Goal: Information Seeking & Learning: Learn about a topic

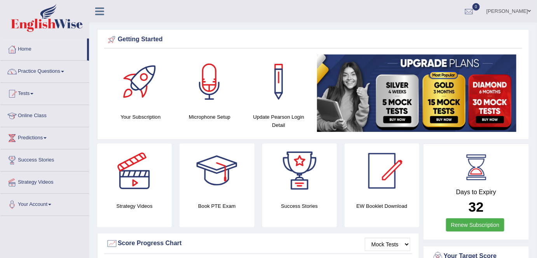
click at [55, 73] on link "Practice Questions" at bounding box center [44, 70] width 89 height 19
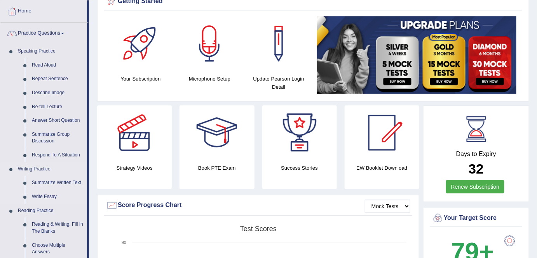
scroll to position [70, 0]
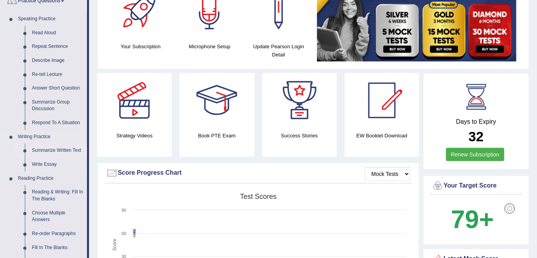
click at [64, 152] on link "Summarize Written Text" at bounding box center [57, 150] width 59 height 14
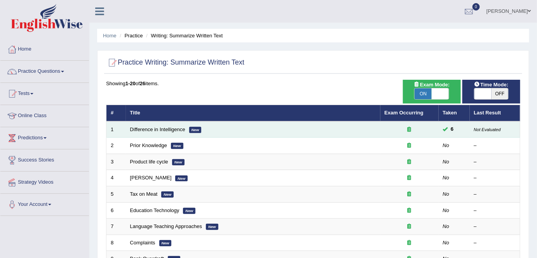
drag, startPoint x: 184, startPoint y: 126, endPoint x: 190, endPoint y: 126, distance: 6.2
click at [184, 126] on link "Difference in Intelligence" at bounding box center [157, 129] width 55 height 6
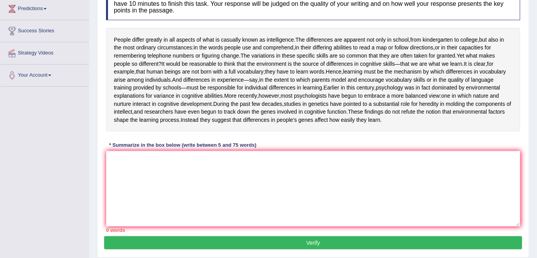
scroll to position [141, 0]
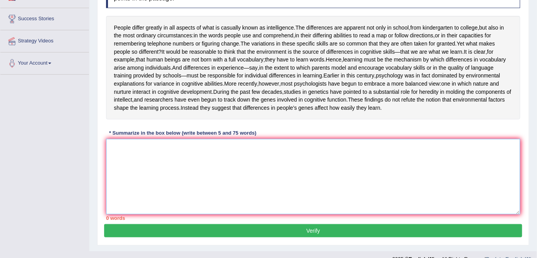
click at [175, 180] on textarea at bounding box center [313, 176] width 415 height 75
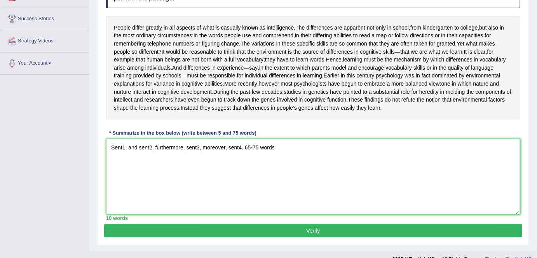
click at [200, 178] on textarea "Sent1, and sent2, furthermore, sent3, moreover, sent4. 65-75 words" at bounding box center [313, 176] width 415 height 75
drag, startPoint x: 202, startPoint y: 176, endPoint x: 305, endPoint y: 176, distance: 102.7
click at [305, 176] on textarea "Sent1, and sent2, furthermore, sent3, moreover, sent4. 65-75 words" at bounding box center [313, 176] width 415 height 75
click at [260, 201] on textarea "Sent1, and sent2, furthermore, sent3, moreover, sent4. 65-75 words" at bounding box center [313, 176] width 415 height 75
click at [277, 180] on textarea "Sent1, and sent2, furthermore, sent3, moreover, sent4. 65-75 words" at bounding box center [313, 176] width 415 height 75
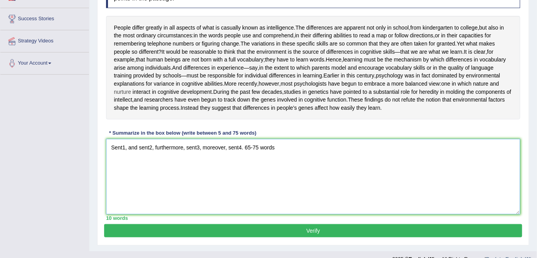
scroll to position [184, 0]
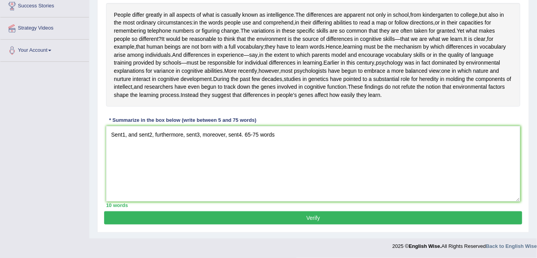
click at [520, 198] on div "Instructions: Read the passage below and summarize it using one sentence. Type …" at bounding box center [313, 84] width 418 height 253
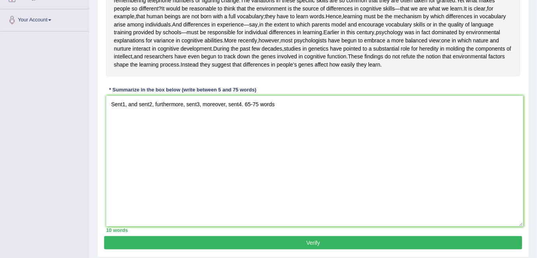
drag, startPoint x: 519, startPoint y: 198, endPoint x: 522, endPoint y: 254, distance: 56.1
click at [522, 226] on textarea "Sent1, and sent2, furthermore, sent3, moreover, sent4. 65-75 words" at bounding box center [315, 161] width 418 height 131
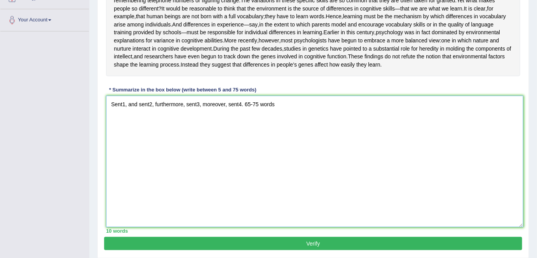
click at [115, 156] on textarea "Sent1, and sent2, furthermore, sent3, moreover, sent4. 65-75 words" at bounding box center [315, 161] width 418 height 131
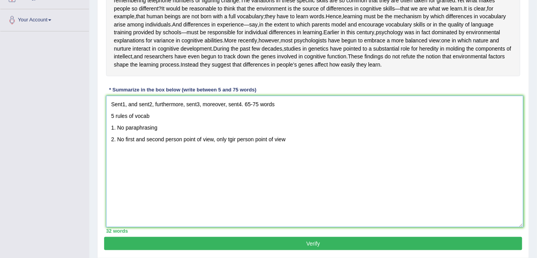
click at [235, 168] on textarea "Sent1, and sent2, furthermore, sent3, moreover, sent4. 65-75 words 5 rules of v…" at bounding box center [315, 161] width 418 height 131
click at [212, 168] on textarea "Sent1, and sent2, furthermore, sent3, moreover, sent4. 65-75 words 5 rules of v…" at bounding box center [315, 161] width 418 height 131
click at [441, 170] on textarea "Sent1, and sent2, furthermore, sent3, moreover, sent4. 65-75 words 5 rules of v…" at bounding box center [315, 161] width 418 height 131
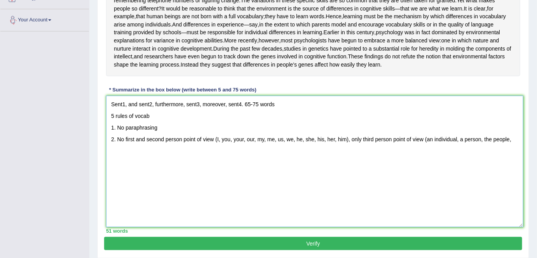
click at [514, 169] on textarea "Sent1, and sent2, furthermore, sent3, moreover, sent4. 65-75 words 5 rules of v…" at bounding box center [315, 161] width 418 height 131
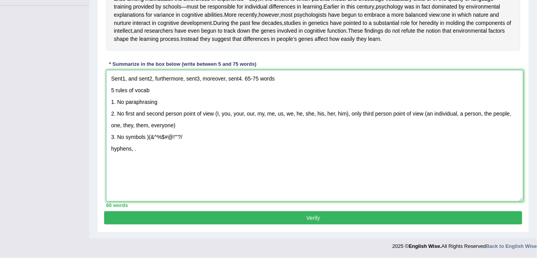
scroll to position [241, 0]
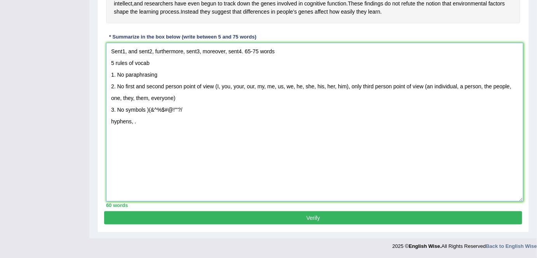
drag, startPoint x: 521, startPoint y: 200, endPoint x: 521, endPoint y: 228, distance: 27.6
click at [521, 201] on textarea "Sent1, and sent2, furthermore, sent3, moreover, sent4. 65-75 words 5 rules of v…" at bounding box center [315, 122] width 418 height 159
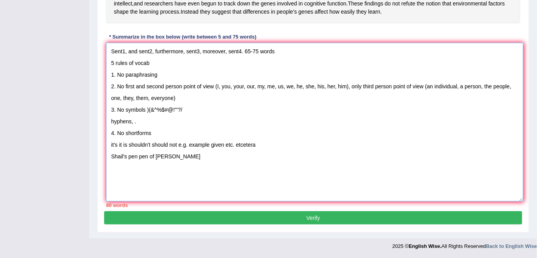
click at [226, 179] on textarea "Sent1, and sent2, furthermore, sent3, moreover, sent4. 65-75 words 5 rules of v…" at bounding box center [315, 122] width 418 height 159
click at [205, 182] on textarea "Sent1, and sent2, furthermore, sent3, moreover, sent4. 65-75 words 5 rules of v…" at bounding box center [315, 122] width 418 height 159
click at [228, 188] on textarea "Sent1, and sent2, furthermore, sent3, moreover, sent4. 65-75 words 5 rules of v…" at bounding box center [315, 122] width 418 height 159
drag, startPoint x: 200, startPoint y: 185, endPoint x: 248, endPoint y: 188, distance: 47.9
click at [248, 188] on textarea "Sent1, and sent2, furthermore, sent3, moreover, sent4. 65-75 words 5 rules of v…" at bounding box center [315, 122] width 418 height 159
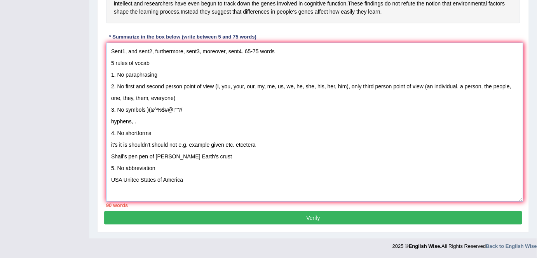
click at [140, 201] on textarea "Sent1, and sent2, furthermore, sent3, moreover, sent4. 65-75 words 5 rules of v…" at bounding box center [315, 122] width 418 height 159
click at [196, 201] on textarea "Sent1, and sent2, furthermore, sent3, moreover, sent4. 65-75 words 5 rules of v…" at bounding box center [315, 122] width 418 height 159
type textarea "Sent1, and sent2, furthermore, sent3, moreover, sent4. 65-75 words 5 rules of v…"
drag, startPoint x: 111, startPoint y: 73, endPoint x: 211, endPoint y: 211, distance: 170.4
click at [211, 201] on textarea "Sent1, and sent2, furthermore, sent3, moreover, sent4. 65-75 words 5 rules of v…" at bounding box center [315, 122] width 418 height 159
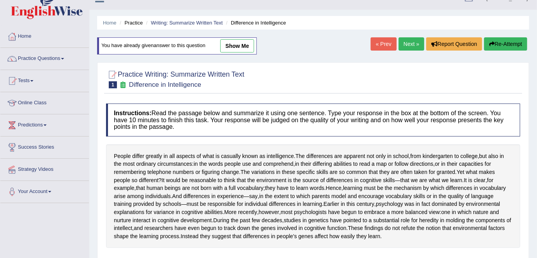
scroll to position [0, 0]
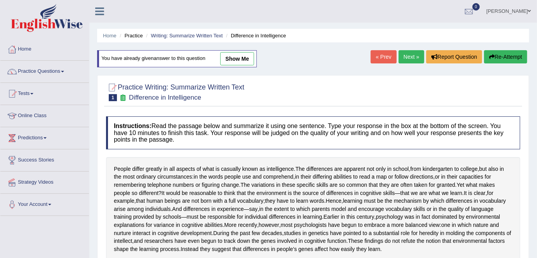
click at [497, 56] on button "Re-Attempt" at bounding box center [506, 56] width 43 height 13
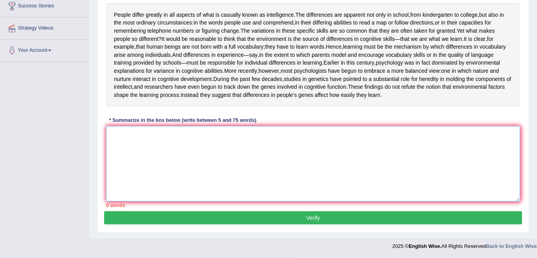
click at [149, 169] on textarea at bounding box center [313, 163] width 415 height 75
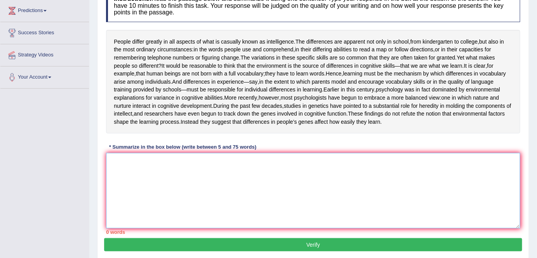
click at [133, 193] on textarea at bounding box center [313, 190] width 415 height 75
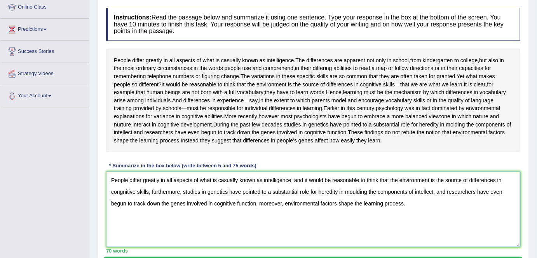
scroll to position [106, 0]
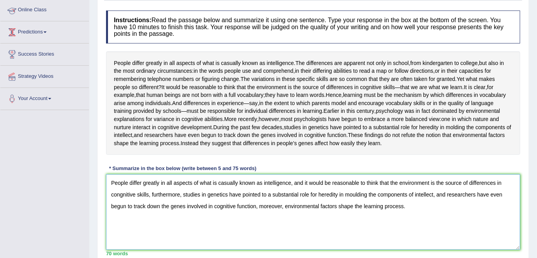
type textarea "People differ greatly in all aspects of what is casually known as intelligence,…"
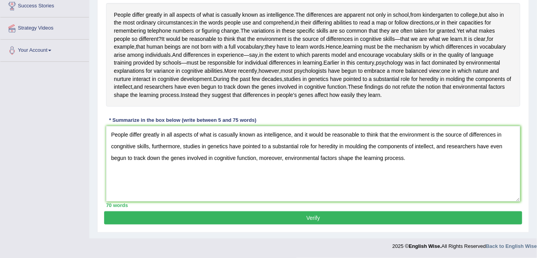
scroll to position [177, 0]
click at [306, 224] on button "Verify" at bounding box center [313, 217] width 418 height 13
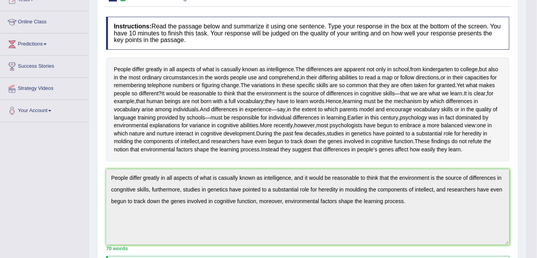
scroll to position [0, 0]
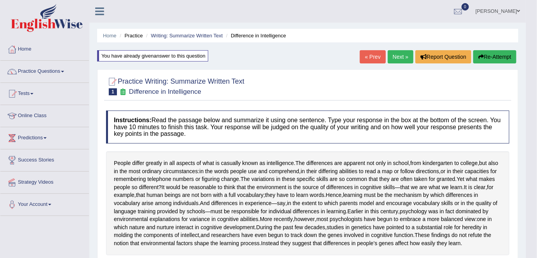
click at [484, 59] on button "Re-Attempt" at bounding box center [495, 56] width 43 height 13
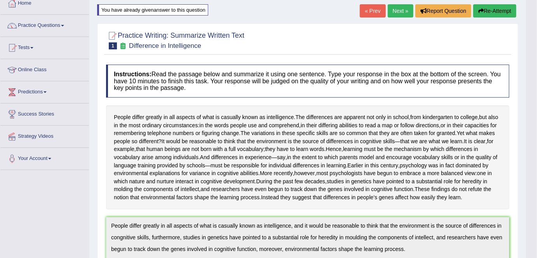
scroll to position [141, 0]
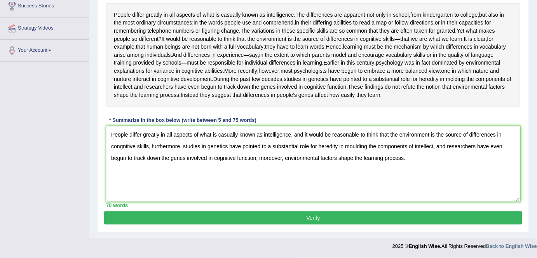
click at [119, 145] on textarea "People differ greatly in all aspects of what is casually known as intelligence,…" at bounding box center [313, 163] width 415 height 75
type textarea "People differ greatly in all aspects of what is casually known as intelligence,…"
click at [192, 218] on button "Verify" at bounding box center [313, 217] width 418 height 13
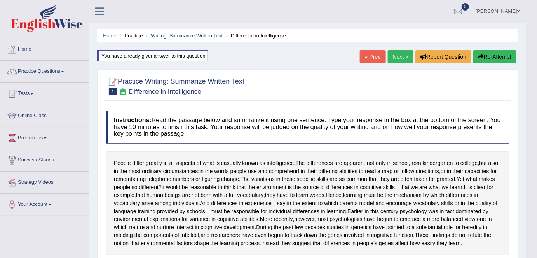
click at [46, 49] on link "Home" at bounding box center [44, 47] width 89 height 19
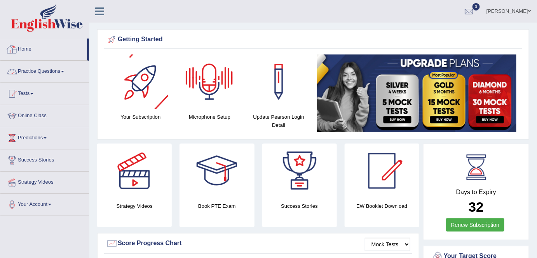
click at [48, 73] on link "Practice Questions" at bounding box center [44, 70] width 89 height 19
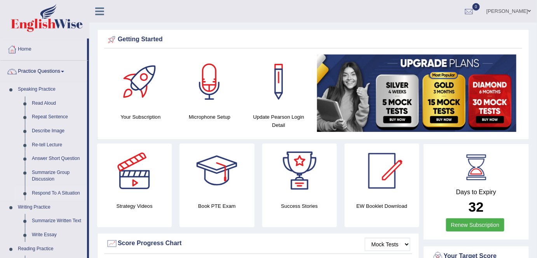
scroll to position [35, 0]
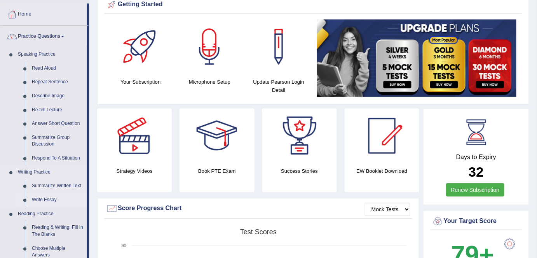
click at [52, 199] on link "Write Essay" at bounding box center [57, 200] width 59 height 14
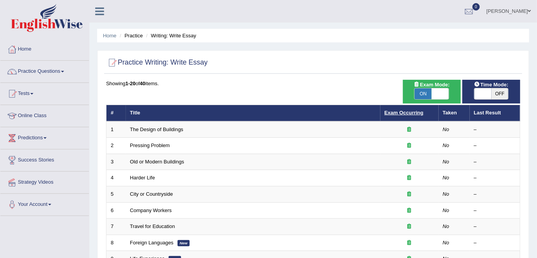
click at [400, 110] on link "Exam Occurring" at bounding box center [404, 113] width 39 height 6
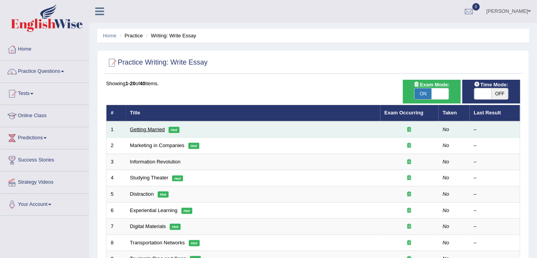
click at [157, 131] on link "Getting Married" at bounding box center [147, 129] width 35 height 6
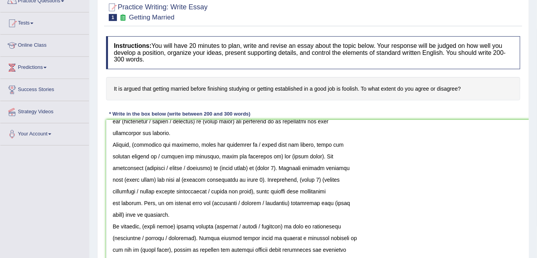
scroll to position [103, 0]
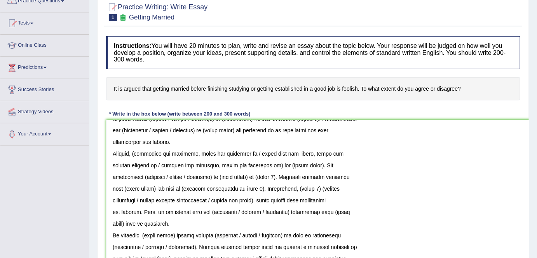
drag, startPoint x: 517, startPoint y: 195, endPoint x: 446, endPoint y: 231, distance: 79.5
click at [529, 187] on html "Toggle navigation Home Practice Questions Speaking Practice Read Aloud Repeat S…" at bounding box center [268, 59] width 537 height 258
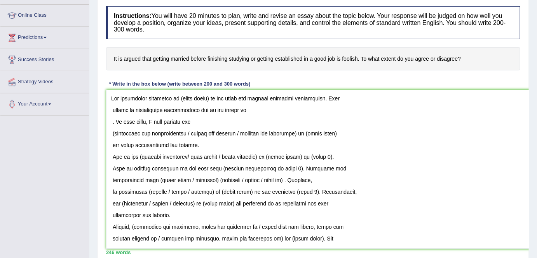
scroll to position [106, 0]
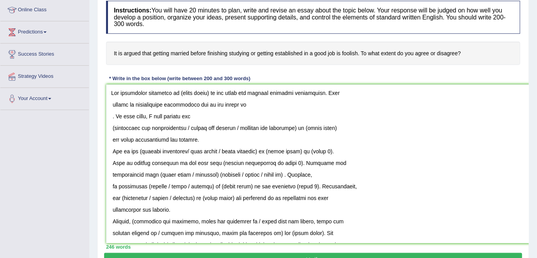
click at [112, 102] on textarea at bounding box center [320, 163] width 429 height 159
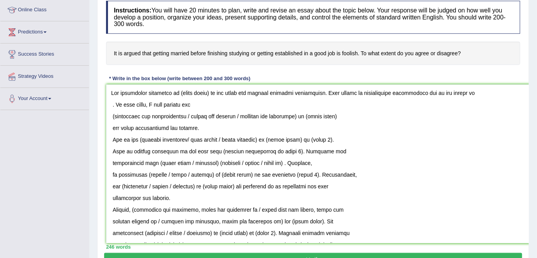
click at [113, 105] on textarea at bounding box center [320, 163] width 429 height 159
click at [110, 105] on textarea at bounding box center [320, 163] width 429 height 159
click at [112, 126] on textarea at bounding box center [320, 163] width 429 height 159
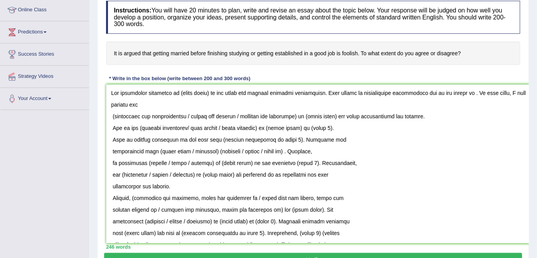
click at [112, 117] on textarea at bounding box center [320, 163] width 429 height 159
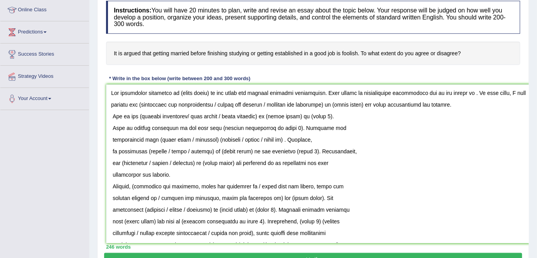
click at [114, 131] on textarea at bounding box center [320, 163] width 429 height 159
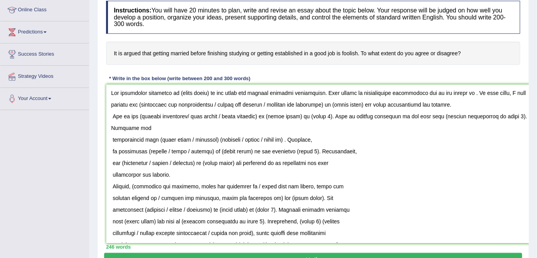
click at [112, 114] on textarea at bounding box center [320, 163] width 429 height 159
click at [112, 89] on textarea at bounding box center [320, 163] width 429 height 159
click at [113, 138] on textarea at bounding box center [320, 163] width 429 height 159
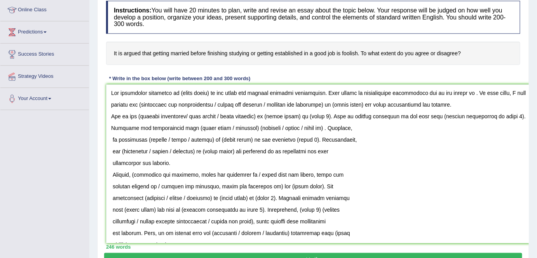
click at [112, 140] on textarea at bounding box center [320, 163] width 429 height 159
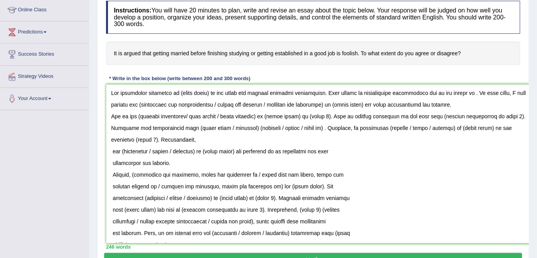
click at [110, 150] on textarea at bounding box center [320, 163] width 429 height 159
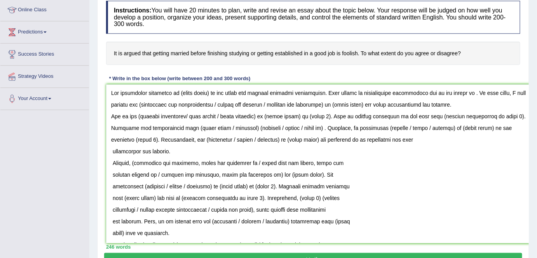
click at [110, 147] on textarea at bounding box center [320, 163] width 429 height 159
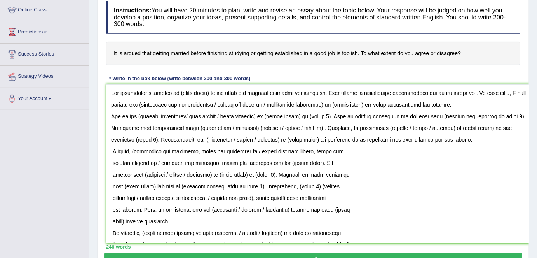
click at [108, 153] on textarea at bounding box center [320, 163] width 429 height 159
click at [112, 149] on textarea at bounding box center [320, 163] width 429 height 159
click at [112, 147] on textarea at bounding box center [320, 163] width 429 height 159
click at [113, 162] on textarea at bounding box center [320, 163] width 429 height 159
click at [111, 161] on textarea at bounding box center [320, 163] width 429 height 159
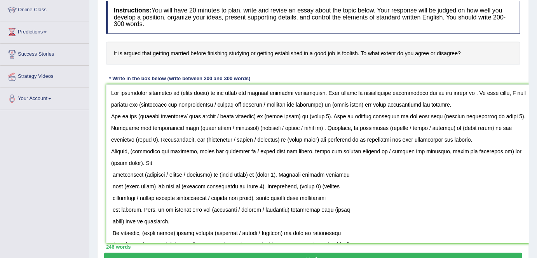
click at [112, 170] on textarea at bounding box center [320, 163] width 429 height 159
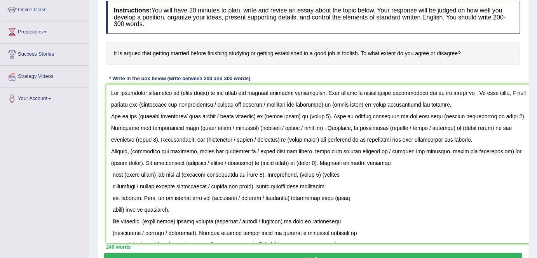
click at [112, 173] on textarea at bounding box center [320, 163] width 429 height 159
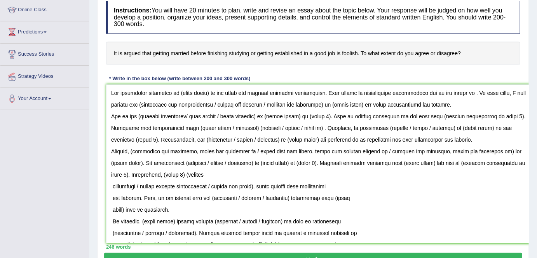
click at [113, 185] on textarea at bounding box center [320, 163] width 429 height 159
click at [108, 185] on textarea at bounding box center [320, 163] width 429 height 159
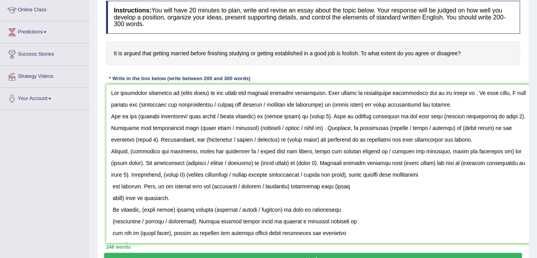
click at [111, 193] on textarea at bounding box center [320, 163] width 429 height 159
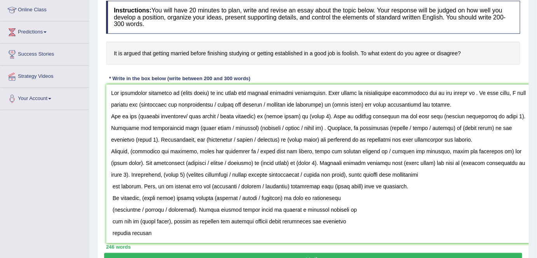
click at [112, 186] on textarea at bounding box center [320, 163] width 429 height 159
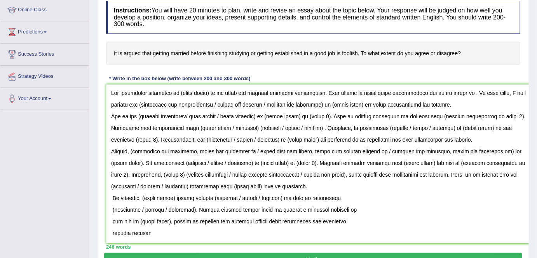
click at [112, 185] on textarea at bounding box center [320, 163] width 429 height 159
drag, startPoint x: 111, startPoint y: 196, endPoint x: 115, endPoint y: 197, distance: 4.3
click at [112, 196] on textarea at bounding box center [320, 163] width 429 height 159
click at [113, 210] on textarea at bounding box center [320, 163] width 429 height 159
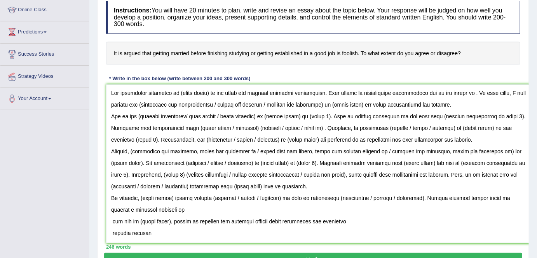
click at [113, 222] on textarea at bounding box center [320, 163] width 429 height 159
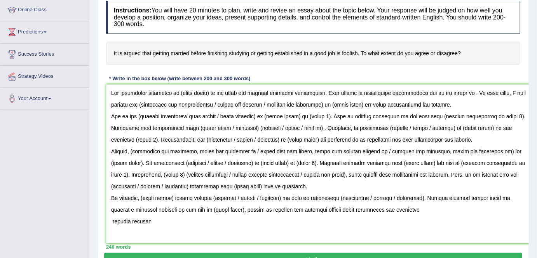
click at [108, 223] on textarea at bounding box center [320, 163] width 429 height 159
click at [457, 208] on textarea at bounding box center [320, 163] width 429 height 159
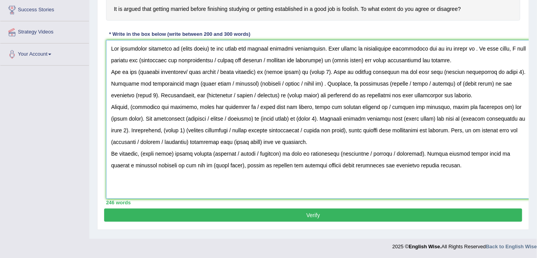
drag, startPoint x: 118, startPoint y: 94, endPoint x: 519, endPoint y: 250, distance: 430.0
click at [296, 96] on textarea at bounding box center [320, 119] width 429 height 159
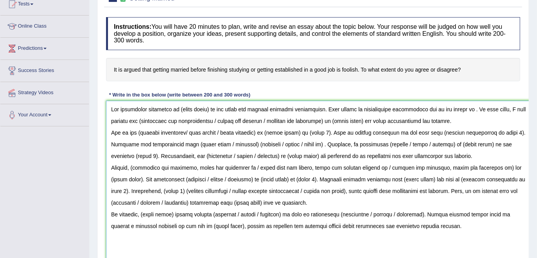
scroll to position [80, 0]
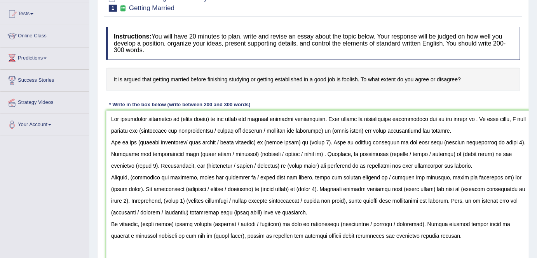
click at [238, 93] on div "Instructions: You will have 20 minutes to plan, write and revise an essay about…" at bounding box center [313, 151] width 418 height 256
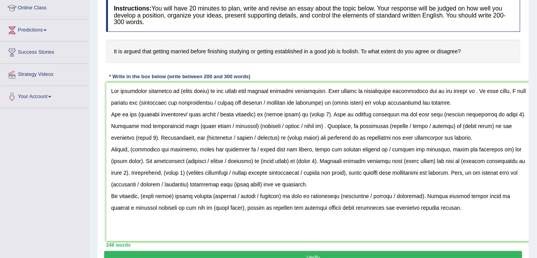
scroll to position [107, 0]
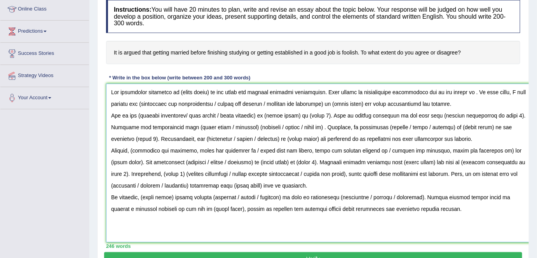
click at [201, 91] on textarea at bounding box center [320, 163] width 429 height 159
drag, startPoint x: 207, startPoint y: 90, endPoint x: 177, endPoint y: 90, distance: 29.9
click at [177, 90] on textarea at bounding box center [320, 163] width 429 height 159
click at [462, 90] on textarea at bounding box center [320, 163] width 429 height 159
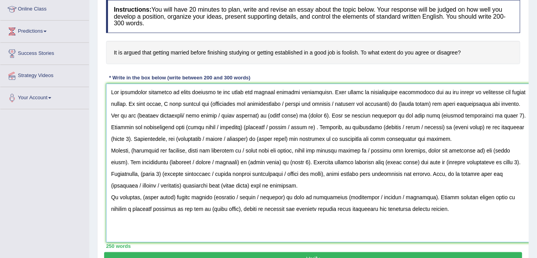
click at [210, 102] on textarea at bounding box center [320, 163] width 429 height 159
drag, startPoint x: 282, startPoint y: 101, endPoint x: 394, endPoint y: 105, distance: 112.1
click at [394, 105] on textarea at bounding box center [320, 163] width 429 height 159
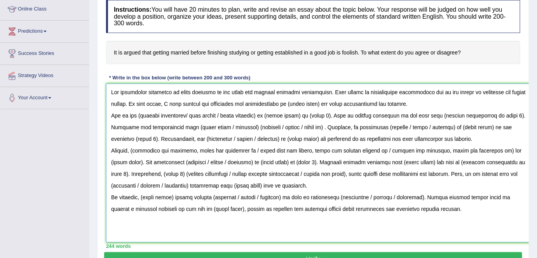
drag, startPoint x: 320, startPoint y: 102, endPoint x: 290, endPoint y: 104, distance: 29.6
click at [290, 104] on textarea at bounding box center [320, 163] width 429 height 159
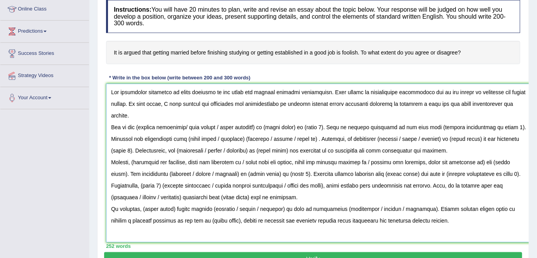
click at [523, 103] on textarea at bounding box center [320, 163] width 429 height 159
click at [422, 44] on h4 "It is argued that getting married before finishing studying or getting establis…" at bounding box center [313, 53] width 415 height 24
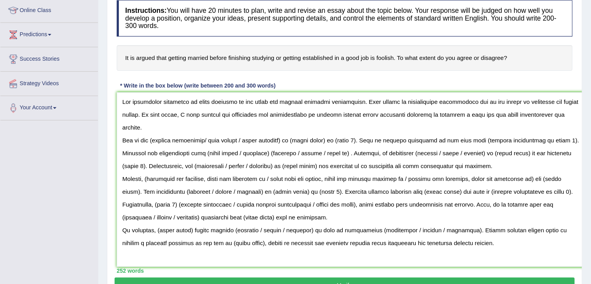
scroll to position [107, 0]
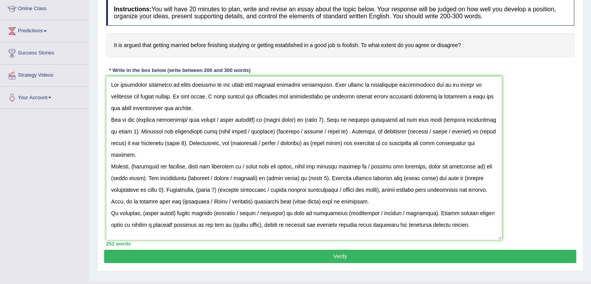
drag, startPoint x: 533, startPoint y: 233, endPoint x: 501, endPoint y: 238, distance: 33.1
click at [501, 238] on textarea at bounding box center [304, 158] width 396 height 164
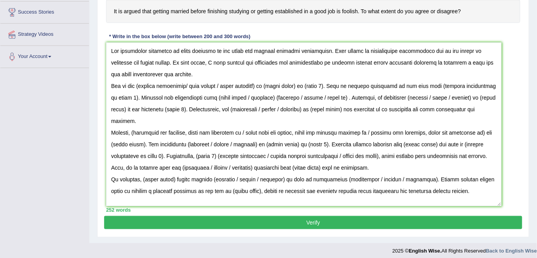
scroll to position [151, 0]
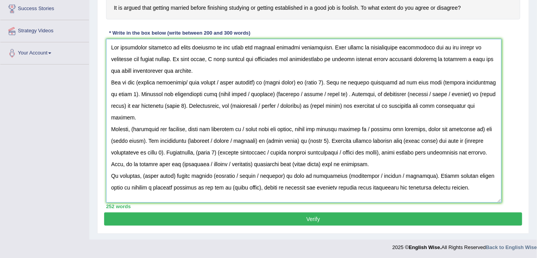
click at [252, 74] on textarea at bounding box center [304, 121] width 396 height 164
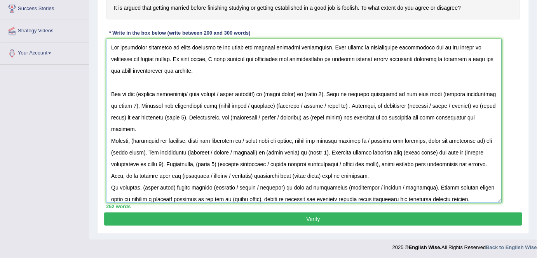
drag, startPoint x: 139, startPoint y: 89, endPoint x: 145, endPoint y: 94, distance: 7.7
click at [139, 89] on textarea at bounding box center [304, 121] width 396 height 164
drag, startPoint x: 185, startPoint y: 92, endPoint x: 301, endPoint y: 94, distance: 115.9
click at [301, 94] on textarea at bounding box center [304, 121] width 396 height 164
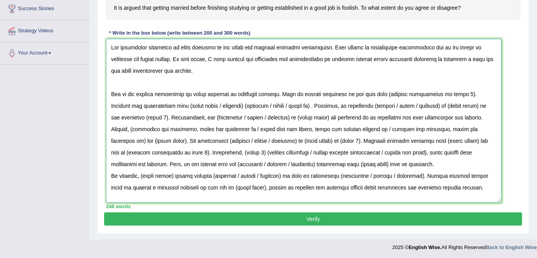
drag, startPoint x: 451, startPoint y: 93, endPoint x: 380, endPoint y: 95, distance: 71.6
click at [380, 95] on textarea at bounding box center [304, 121] width 396 height 164
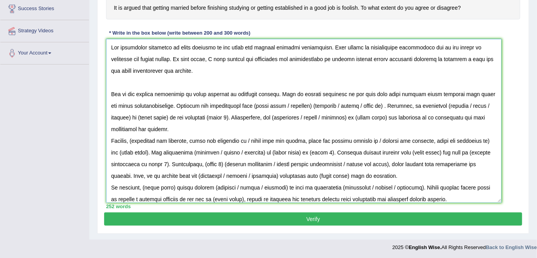
drag, startPoint x: 245, startPoint y: 104, endPoint x: 377, endPoint y: 107, distance: 132.6
click at [377, 107] on textarea at bounding box center [304, 121] width 396 height 164
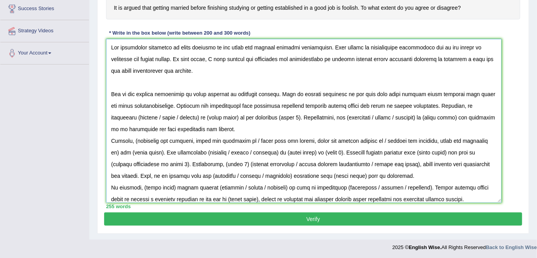
click at [133, 114] on textarea at bounding box center [304, 121] width 396 height 164
click at [114, 115] on textarea at bounding box center [304, 121] width 396 height 164
drag, startPoint x: 169, startPoint y: 117, endPoint x: 144, endPoint y: 119, distance: 24.9
click at [144, 119] on textarea at bounding box center [304, 121] width 396 height 164
drag, startPoint x: 165, startPoint y: 116, endPoint x: 142, endPoint y: 116, distance: 23.7
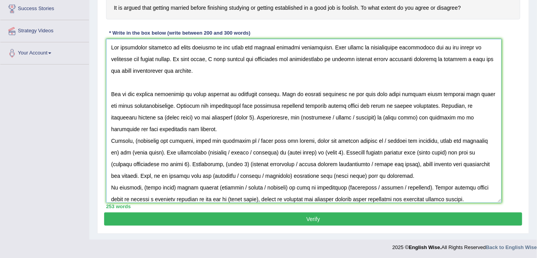
click at [142, 116] on textarea at bounding box center [304, 121] width 396 height 164
click at [137, 116] on textarea at bounding box center [304, 121] width 396 height 164
drag, startPoint x: 135, startPoint y: 116, endPoint x: 165, endPoint y: 119, distance: 30.5
click at [165, 119] on textarea at bounding box center [304, 121] width 396 height 164
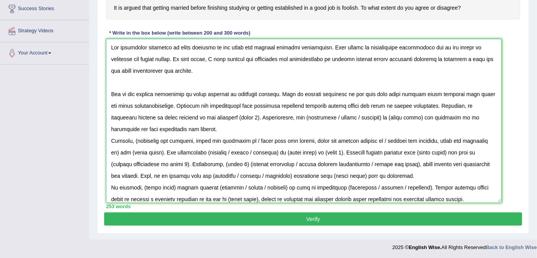
click at [198, 118] on textarea at bounding box center [304, 121] width 396 height 164
drag, startPoint x: 225, startPoint y: 116, endPoint x: 206, endPoint y: 115, distance: 19.1
click at [206, 115] on textarea at bounding box center [304, 121] width 396 height 164
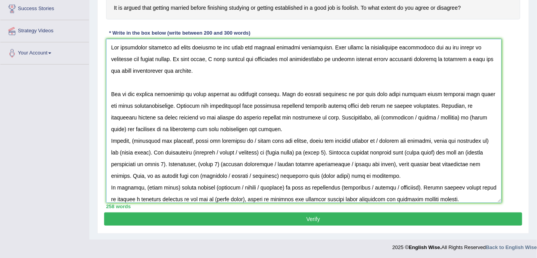
click at [345, 115] on textarea at bounding box center [304, 121] width 396 height 164
drag, startPoint x: 371, startPoint y: 116, endPoint x: 421, endPoint y: 116, distance: 50.2
click at [421, 116] on textarea at bounding box center [304, 121] width 396 height 164
drag, startPoint x: 408, startPoint y: 115, endPoint x: 378, endPoint y: 121, distance: 30.4
click at [378, 121] on textarea at bounding box center [304, 121] width 396 height 164
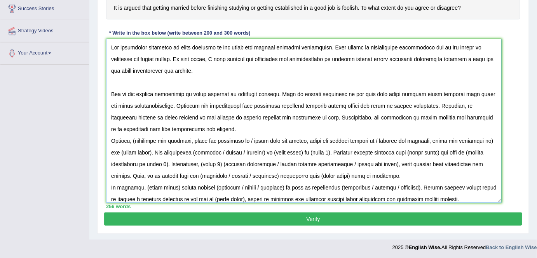
click at [208, 124] on textarea at bounding box center [304, 121] width 396 height 164
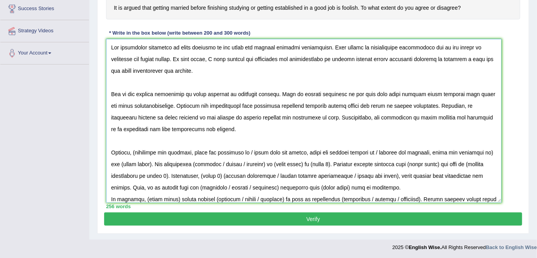
scroll to position [16, 0]
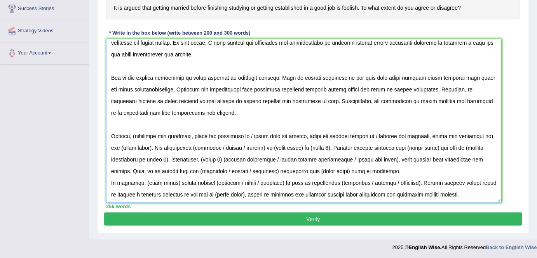
click at [136, 134] on textarea at bounding box center [304, 121] width 396 height 164
drag, startPoint x: 191, startPoint y: 134, endPoint x: 482, endPoint y: 133, distance: 290.5
click at [482, 133] on textarea at bounding box center [304, 121] width 396 height 164
click at [219, 138] on textarea at bounding box center [304, 121] width 396 height 164
drag, startPoint x: 248, startPoint y: 134, endPoint x: 481, endPoint y: 133, distance: 232.5
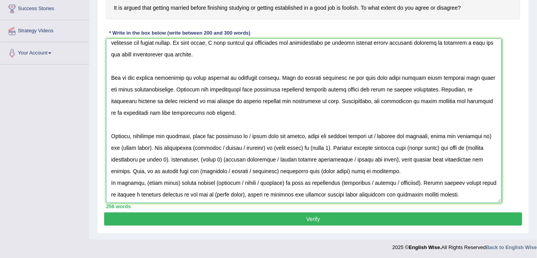
click at [481, 133] on textarea at bounding box center [304, 121] width 396 height 164
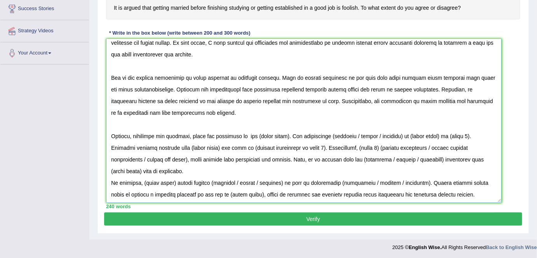
drag, startPoint x: 289, startPoint y: 134, endPoint x: 242, endPoint y: 138, distance: 47.3
click at [242, 138] on textarea at bounding box center [304, 121] width 396 height 164
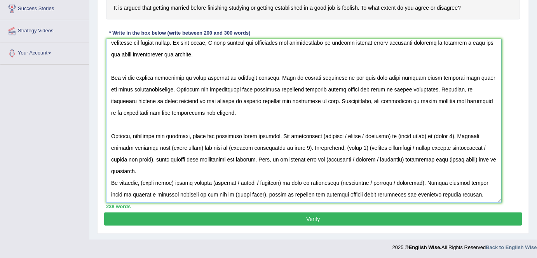
drag, startPoint x: 381, startPoint y: 136, endPoint x: 349, endPoint y: 136, distance: 32.3
click at [349, 136] on textarea at bounding box center [304, 121] width 396 height 164
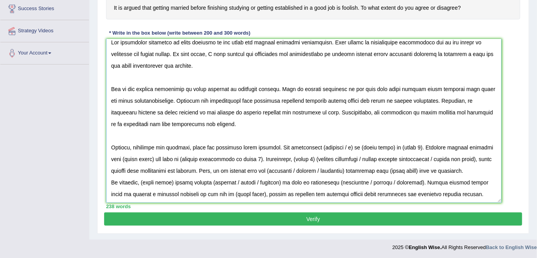
scroll to position [5, 0]
click at [352, 146] on textarea at bounding box center [304, 121] width 396 height 164
click at [320, 145] on textarea at bounding box center [304, 121] width 396 height 164
drag, startPoint x: 380, startPoint y: 145, endPoint x: 349, endPoint y: 147, distance: 30.4
click at [349, 147] on textarea at bounding box center [304, 121] width 396 height 164
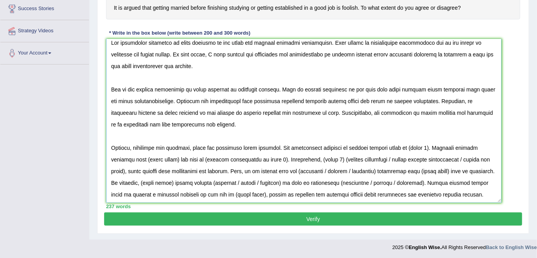
scroll to position [16, 0]
drag, startPoint x: 425, startPoint y: 135, endPoint x: 405, endPoint y: 134, distance: 20.2
click at [405, 134] on textarea at bounding box center [304, 121] width 396 height 164
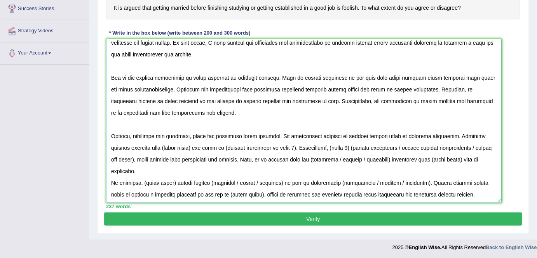
drag, startPoint x: 191, startPoint y: 146, endPoint x: 161, endPoint y: 144, distance: 30.8
click at [161, 144] on textarea at bounding box center [304, 121] width 396 height 164
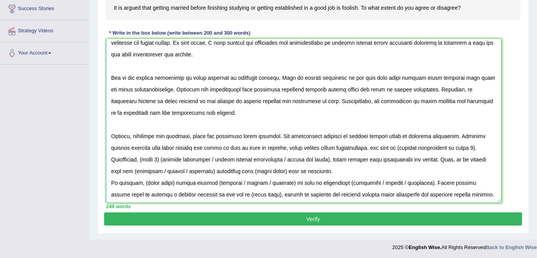
drag, startPoint x: 375, startPoint y: 145, endPoint x: 492, endPoint y: 149, distance: 117.1
click at [492, 149] on textarea at bounding box center [304, 121] width 396 height 164
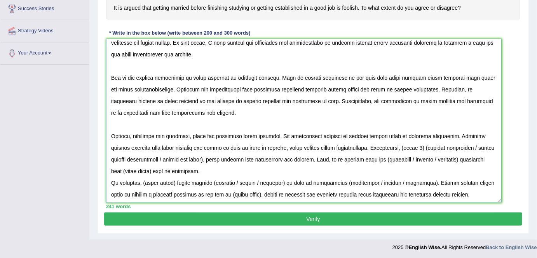
drag, startPoint x: 408, startPoint y: 145, endPoint x: 229, endPoint y: 158, distance: 180.1
click at [229, 158] on textarea at bounding box center [304, 121] width 396 height 164
click at [309, 158] on textarea at bounding box center [304, 121] width 396 height 164
click at [320, 160] on textarea at bounding box center [304, 121] width 396 height 164
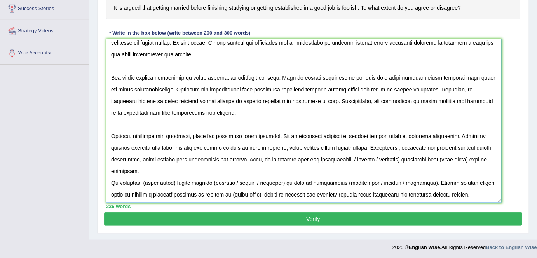
drag, startPoint x: 346, startPoint y: 161, endPoint x: 395, endPoint y: 162, distance: 49.0
click at [395, 162] on textarea at bounding box center [304, 121] width 396 height 164
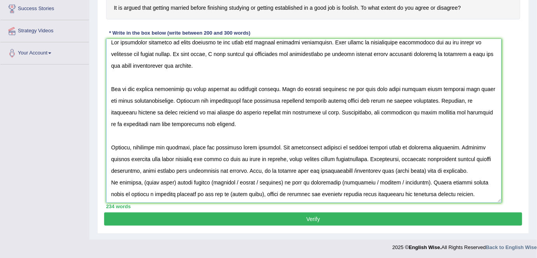
scroll to position [5, 0]
drag, startPoint x: 383, startPoint y: 170, endPoint x: 415, endPoint y: 171, distance: 31.2
click at [415, 171] on textarea at bounding box center [304, 121] width 396 height 164
click at [470, 166] on textarea at bounding box center [304, 121] width 396 height 164
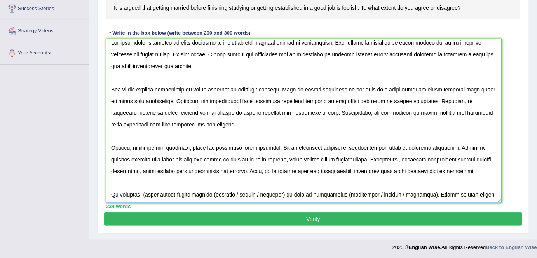
scroll to position [16, 0]
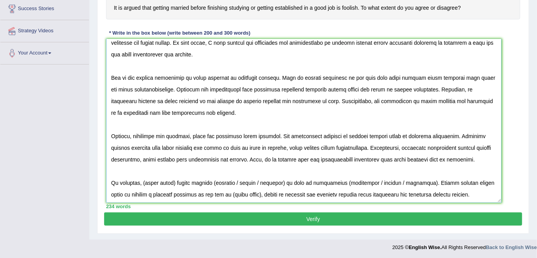
drag, startPoint x: 173, startPoint y: 180, endPoint x: 143, endPoint y: 182, distance: 30.4
click at [143, 182] on textarea at bounding box center [304, 121] width 396 height 164
drag, startPoint x: 385, startPoint y: 134, endPoint x: 383, endPoint y: 138, distance: 5.1
click at [385, 134] on textarea at bounding box center [304, 121] width 396 height 164
click at [215, 181] on textarea at bounding box center [304, 121] width 396 height 164
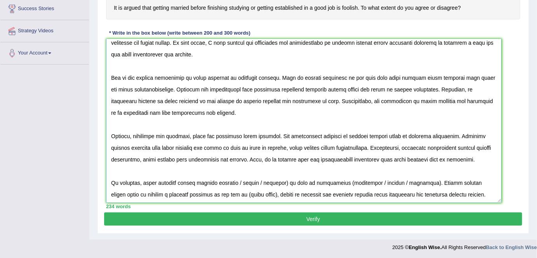
drag, startPoint x: 283, startPoint y: 180, endPoint x: 232, endPoint y: 182, distance: 51.4
click at [232, 182] on textarea at bounding box center [304, 121] width 396 height 164
drag, startPoint x: 236, startPoint y: 181, endPoint x: 362, endPoint y: 184, distance: 125.6
click at [362, 184] on textarea at bounding box center [304, 121] width 396 height 164
click at [420, 181] on textarea at bounding box center [304, 121] width 396 height 164
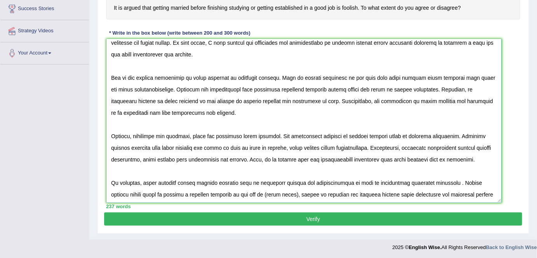
click at [446, 180] on textarea at bounding box center [304, 121] width 396 height 164
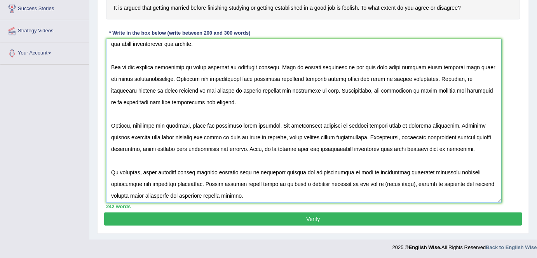
scroll to position [28, 0]
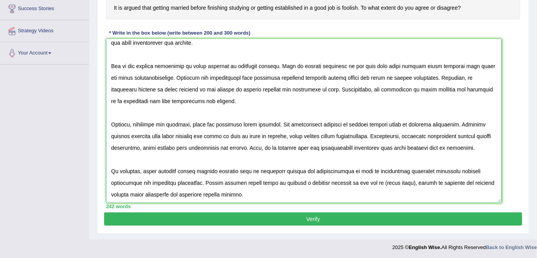
drag, startPoint x: 409, startPoint y: 193, endPoint x: 352, endPoint y: 184, distance: 58.0
click at [352, 184] on textarea at bounding box center [304, 121] width 396 height 164
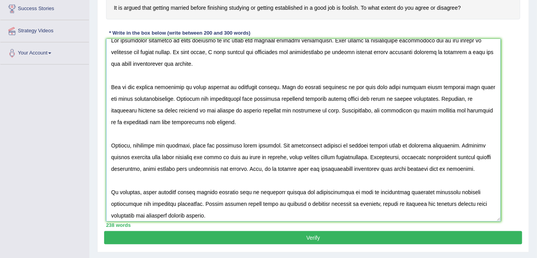
scroll to position [0, 0]
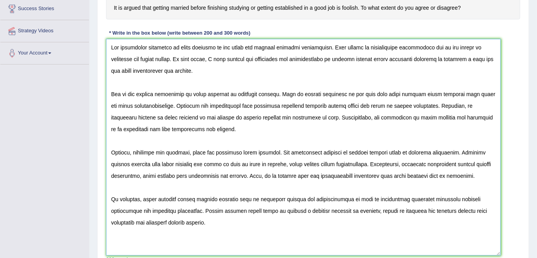
drag, startPoint x: 500, startPoint y: 198, endPoint x: 500, endPoint y: 251, distance: 52.9
click at [500, 251] on textarea at bounding box center [303, 147] width 395 height 217
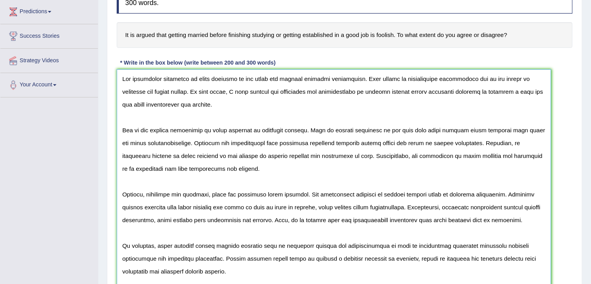
scroll to position [128, 0]
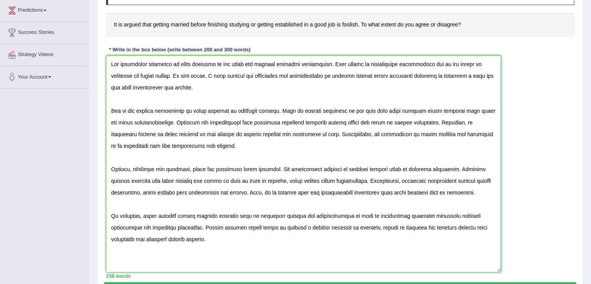
click at [118, 225] on textarea at bounding box center [303, 164] width 395 height 217
type textarea "The increasing influence of early marriage on our lives has ignited numerous di…"
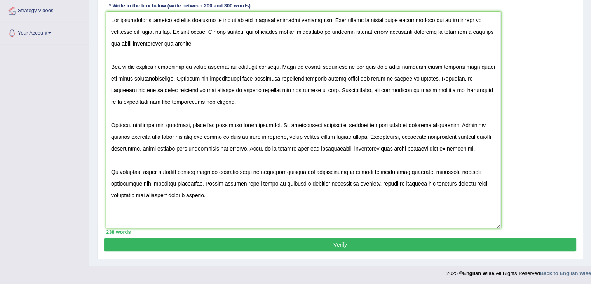
click at [289, 249] on button "Verify" at bounding box center [340, 244] width 472 height 13
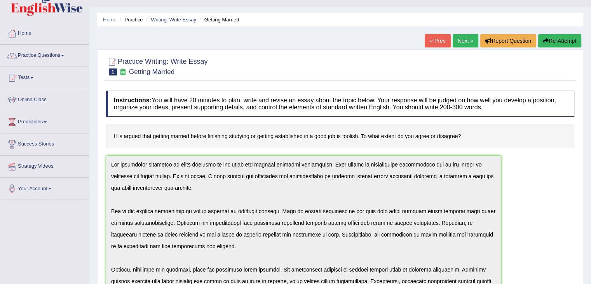
scroll to position [16, 0]
click at [537, 41] on button "Re-Attempt" at bounding box center [560, 41] width 43 height 13
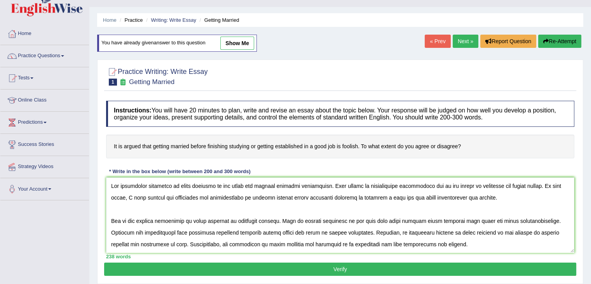
click at [319, 232] on textarea at bounding box center [340, 214] width 469 height 75
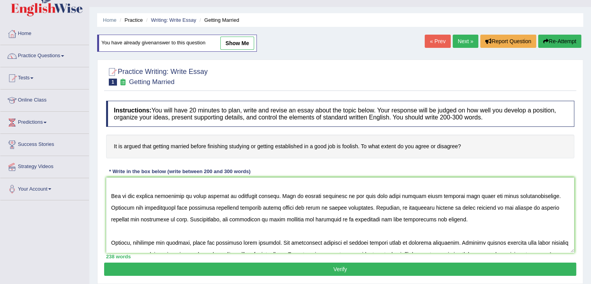
scroll to position [39, 0]
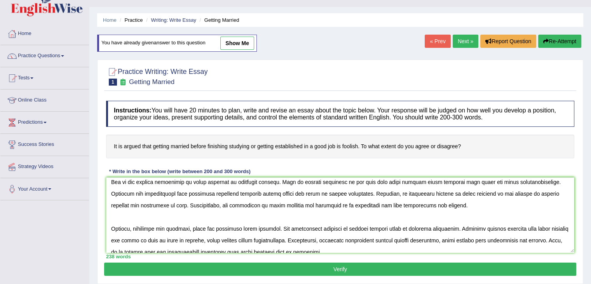
type textarea "The increasing influence of early marriage on our lives has ignited numerous di…"
click at [236, 45] on link "show me" at bounding box center [237, 43] width 34 height 13
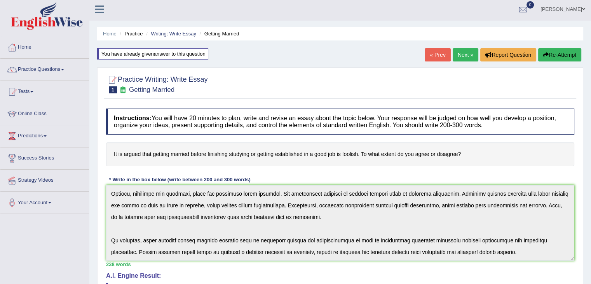
scroll to position [0, 0]
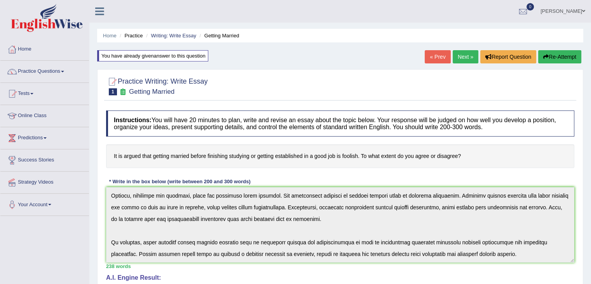
click at [548, 59] on button "Re-Attempt" at bounding box center [560, 56] width 43 height 13
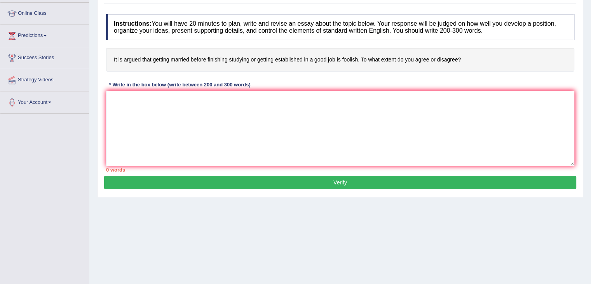
scroll to position [102, 0]
paste textarea "The increasing influence of early marriage on our lives has ignited numerous di…"
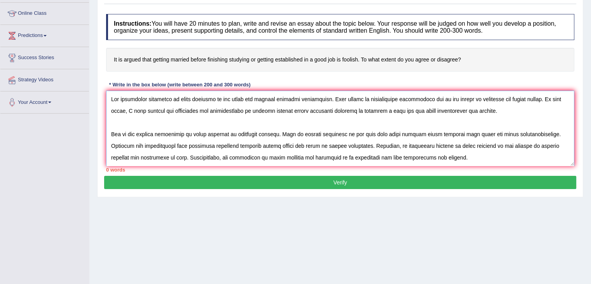
scroll to position [76, 0]
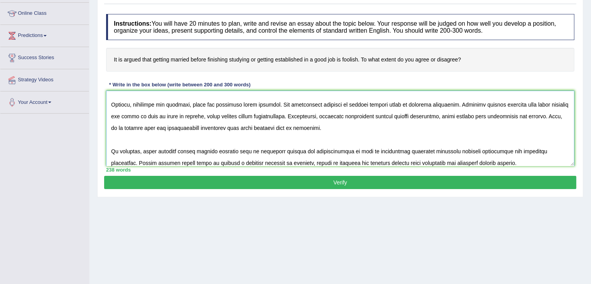
drag, startPoint x: 568, startPoint y: 162, endPoint x: 544, endPoint y: 203, distance: 47.4
click at [544, 203] on div "Home Practice Writing: Write Essay Getting Married You have already given answe…" at bounding box center [340, 92] width 502 height 389
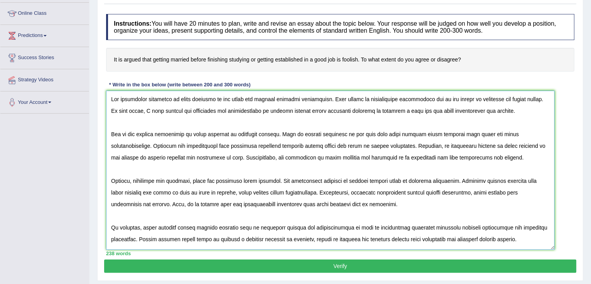
scroll to position [0, 0]
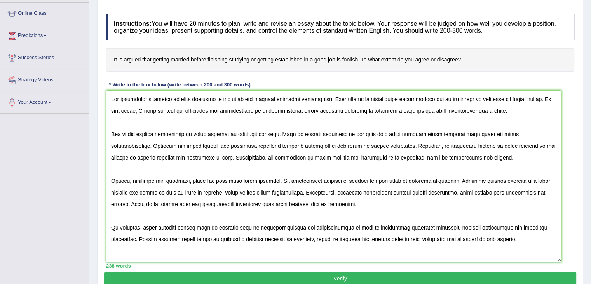
drag, startPoint x: 572, startPoint y: 161, endPoint x: 554, endPoint y: 252, distance: 93.6
click at [559, 257] on textarea at bounding box center [333, 176] width 455 height 171
click at [159, 189] on textarea at bounding box center [334, 176] width 456 height 171
click at [451, 226] on textarea at bounding box center [334, 176] width 456 height 171
type textarea "The increasing influence of early marriage on our lives has ignited numerous di…"
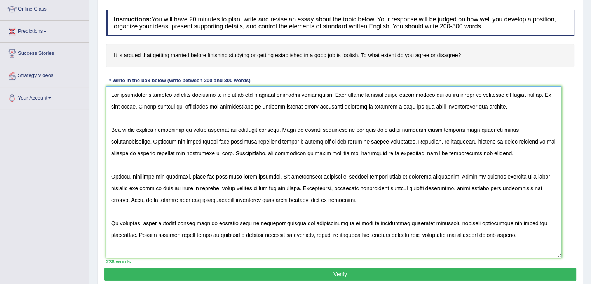
scroll to position [136, 0]
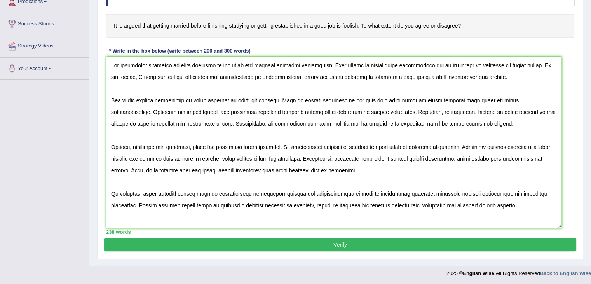
click at [324, 241] on button "Verify" at bounding box center [340, 244] width 472 height 13
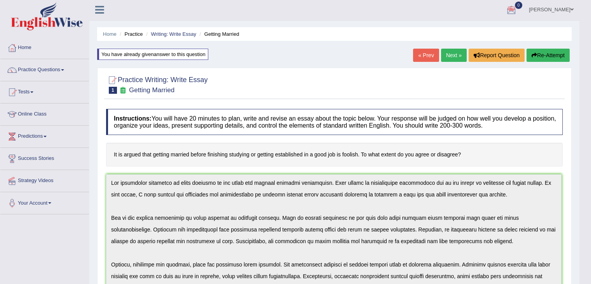
scroll to position [0, 0]
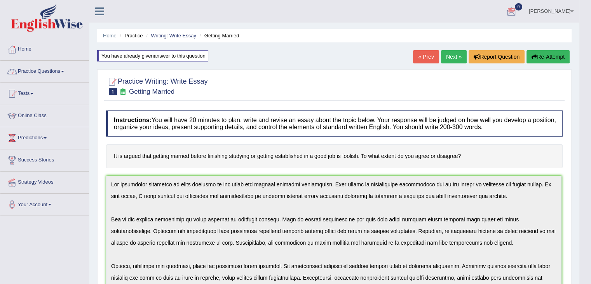
drag, startPoint x: 58, startPoint y: 73, endPoint x: 93, endPoint y: 121, distance: 58.8
click at [58, 73] on link "Practice Questions" at bounding box center [44, 70] width 89 height 19
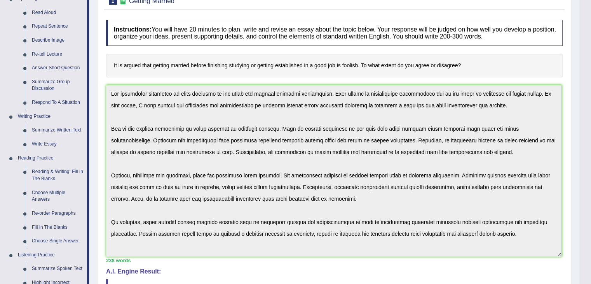
scroll to position [117, 0]
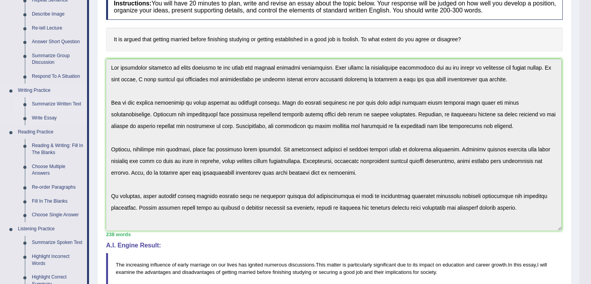
click at [54, 105] on link "Summarize Written Text" at bounding box center [57, 104] width 59 height 14
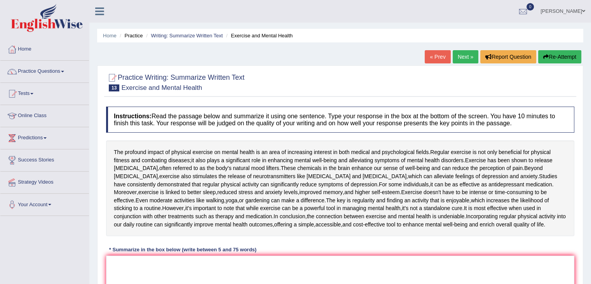
drag, startPoint x: 0, startPoint y: 0, endPoint x: 460, endPoint y: 53, distance: 462.6
click at [460, 53] on link "Next »" at bounding box center [466, 56] width 26 height 13
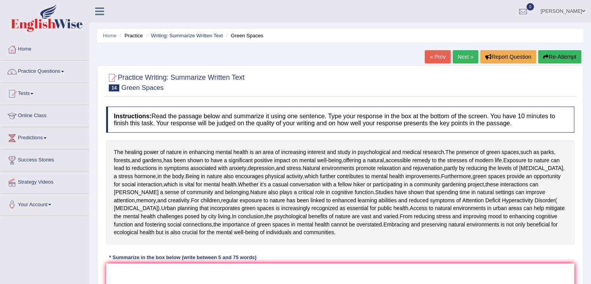
click at [464, 55] on link "Next »" at bounding box center [466, 56] width 26 height 13
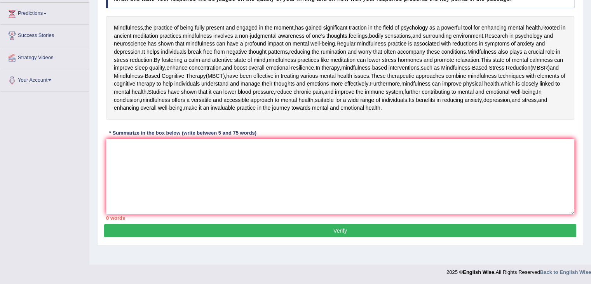
scroll to position [156, 0]
paste textarea "Mindfulness is actually living in the present moment. Research shows that mindf…"
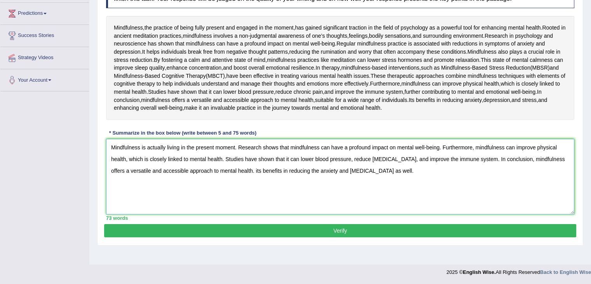
click at [239, 170] on textarea "Mindfulness is actually living in the present moment. Research shows that mindf…" at bounding box center [340, 176] width 469 height 75
type textarea "Mindfulness is actually living in the present moment. Research shows that mindf…"
drag, startPoint x: 306, startPoint y: 259, endPoint x: 306, endPoint y: 246, distance: 13.2
click at [306, 237] on button "Verify" at bounding box center [340, 230] width 472 height 13
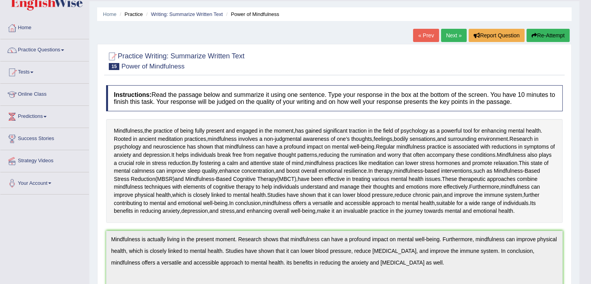
scroll to position [0, 0]
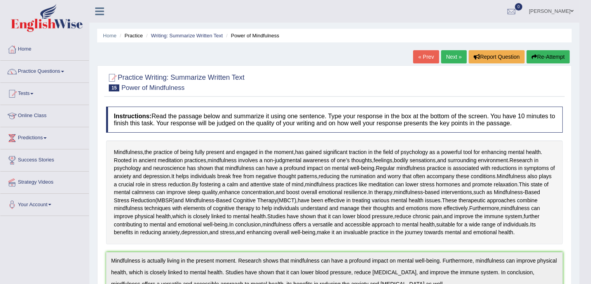
click at [534, 58] on icon "button" at bounding box center [534, 56] width 5 height 5
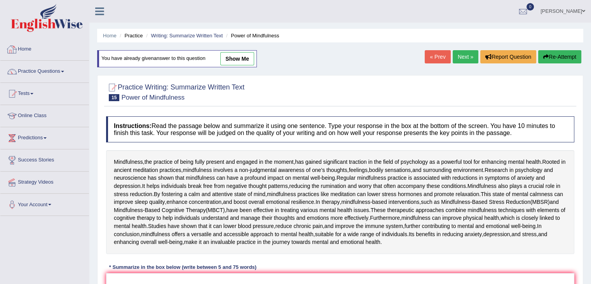
click at [48, 59] on li "Home" at bounding box center [44, 49] width 89 height 22
click at [24, 48] on link "Home" at bounding box center [43, 47] width 87 height 19
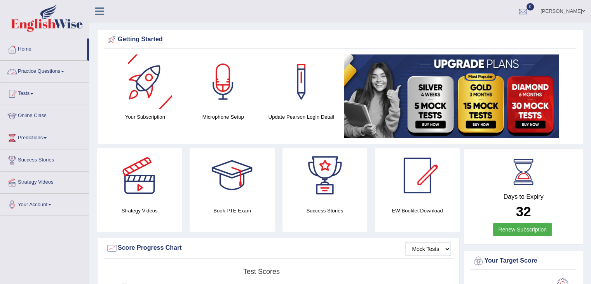
drag, startPoint x: 39, startPoint y: 74, endPoint x: 49, endPoint y: 83, distance: 13.5
click at [39, 74] on link "Practice Questions" at bounding box center [44, 70] width 89 height 19
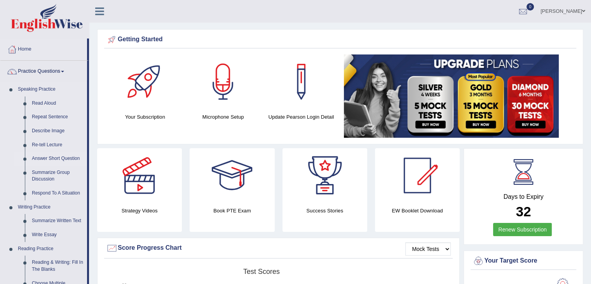
click at [54, 157] on link "Answer Short Question" at bounding box center [57, 159] width 59 height 14
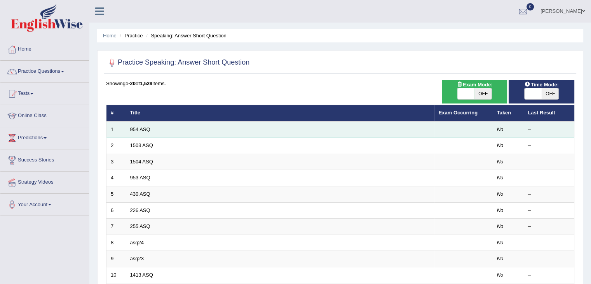
click at [125, 131] on td "1" at bounding box center [116, 129] width 19 height 16
click at [149, 129] on link "954 ASQ" at bounding box center [140, 129] width 20 height 6
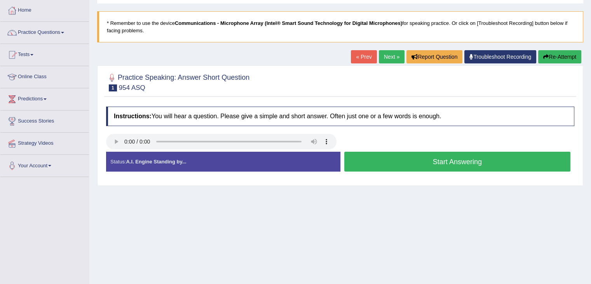
click at [369, 159] on button "Start Answering" at bounding box center [458, 162] width 227 height 20
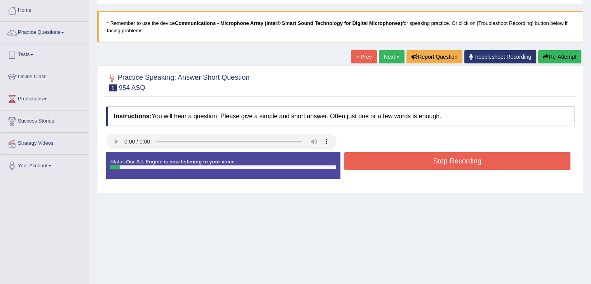
click at [369, 159] on button "Stop Recording" at bounding box center [458, 161] width 227 height 18
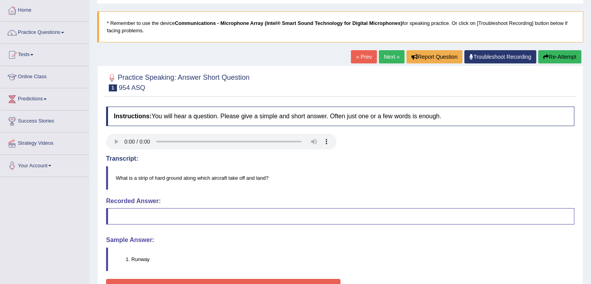
click at [386, 58] on link "Next »" at bounding box center [392, 56] width 26 height 13
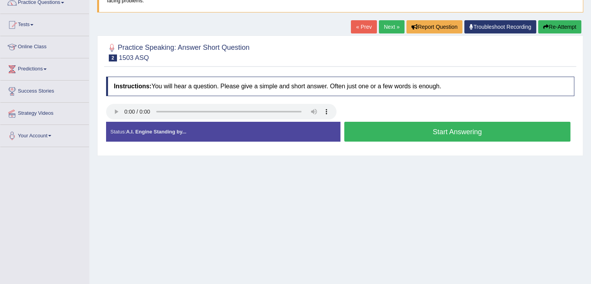
scroll to position [78, 0]
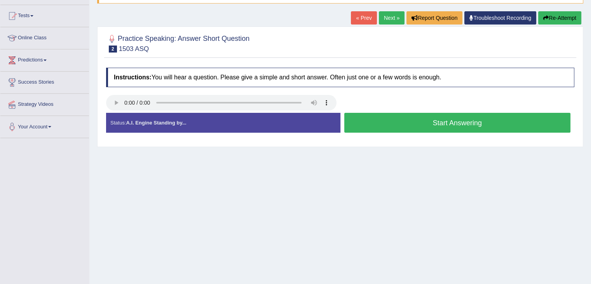
click at [422, 122] on button "Start Answering" at bounding box center [458, 123] width 227 height 20
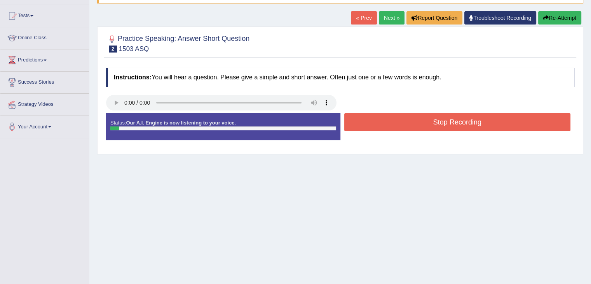
click at [422, 122] on button "Stop Recording" at bounding box center [458, 122] width 227 height 18
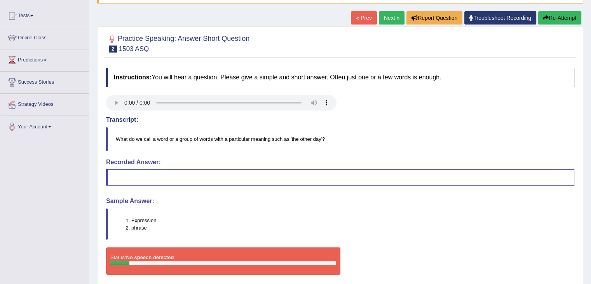
click at [392, 21] on link "Next »" at bounding box center [392, 17] width 26 height 13
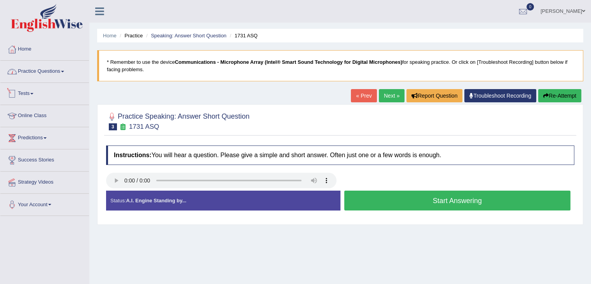
click at [62, 75] on link "Practice Questions" at bounding box center [44, 70] width 89 height 19
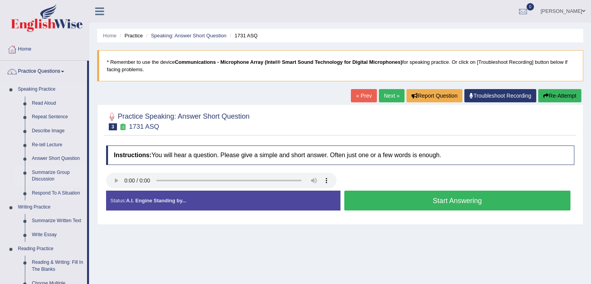
click at [56, 175] on link "Summarize Group Discussion" at bounding box center [57, 176] width 59 height 21
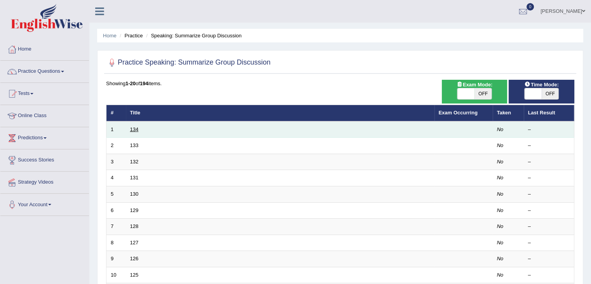
click at [131, 128] on link "134" at bounding box center [134, 129] width 9 height 6
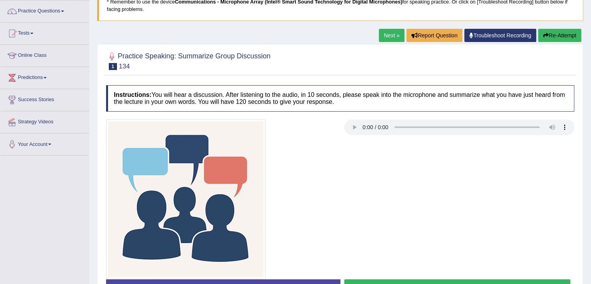
scroll to position [78, 0]
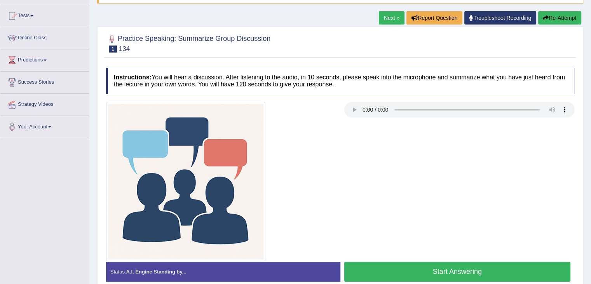
click at [349, 34] on div at bounding box center [340, 43] width 469 height 24
click at [383, 21] on link "Next »" at bounding box center [392, 17] width 26 height 13
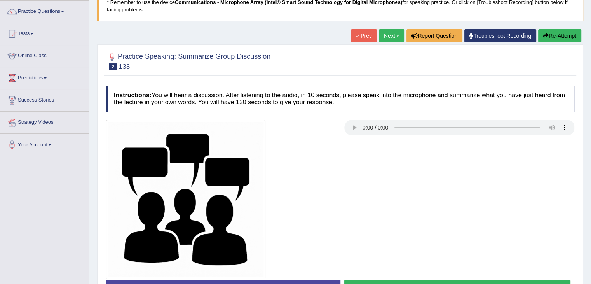
scroll to position [78, 0]
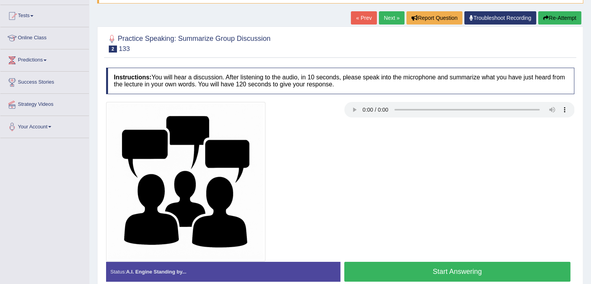
click at [390, 80] on h4 "Instructions: You will hear a discussion. After listening to the audio, in 10 s…" at bounding box center [340, 81] width 469 height 26
click at [384, 19] on link "Next »" at bounding box center [392, 17] width 26 height 13
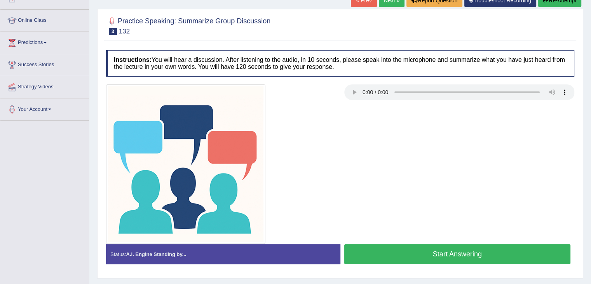
scroll to position [78, 0]
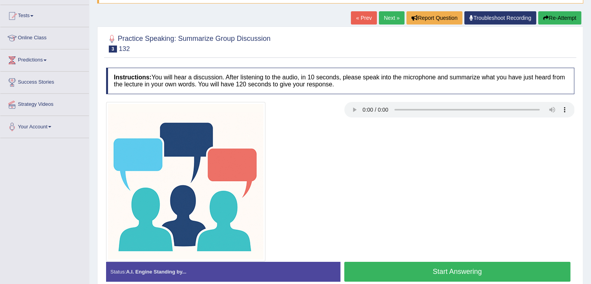
click at [333, 132] on div at bounding box center [221, 181] width 238 height 159
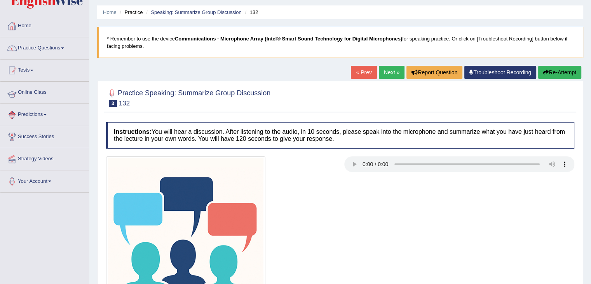
scroll to position [0, 0]
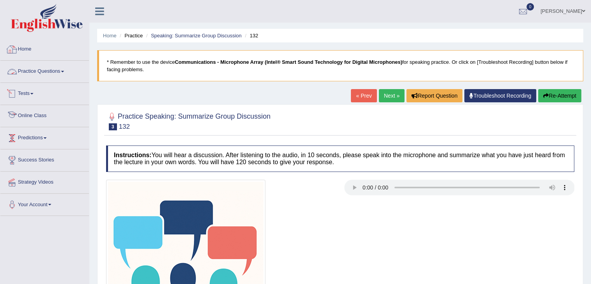
click at [50, 77] on link "Practice Questions" at bounding box center [44, 70] width 89 height 19
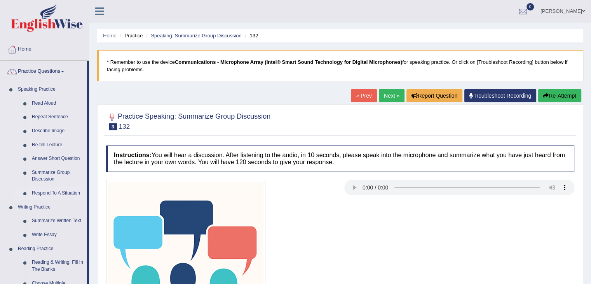
click at [56, 192] on link "Respond To A Situation" at bounding box center [57, 193] width 59 height 14
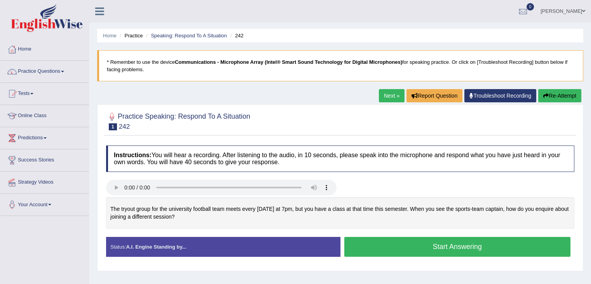
click at [385, 103] on div "Next » Report Question Troubleshoot Recording Re-Attempt" at bounding box center [481, 96] width 205 height 15
click at [387, 97] on link "Next »" at bounding box center [392, 95] width 26 height 13
drag, startPoint x: 0, startPoint y: 0, endPoint x: 389, endPoint y: 97, distance: 401.1
click at [389, 97] on link "Next »" at bounding box center [392, 95] width 26 height 13
click at [385, 98] on link "Next »" at bounding box center [392, 95] width 26 height 13
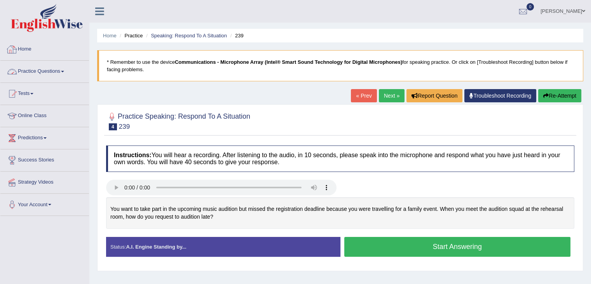
click at [46, 58] on li "Home" at bounding box center [44, 49] width 89 height 22
click at [38, 49] on link "Home" at bounding box center [43, 47] width 87 height 19
